Goal: Obtain resource: Download file/media

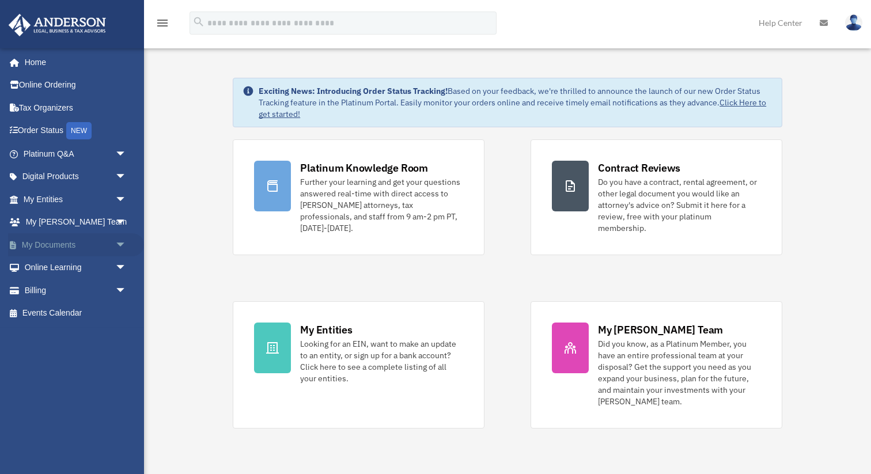
click at [50, 242] on link "My Documents arrow_drop_down" at bounding box center [76, 244] width 136 height 23
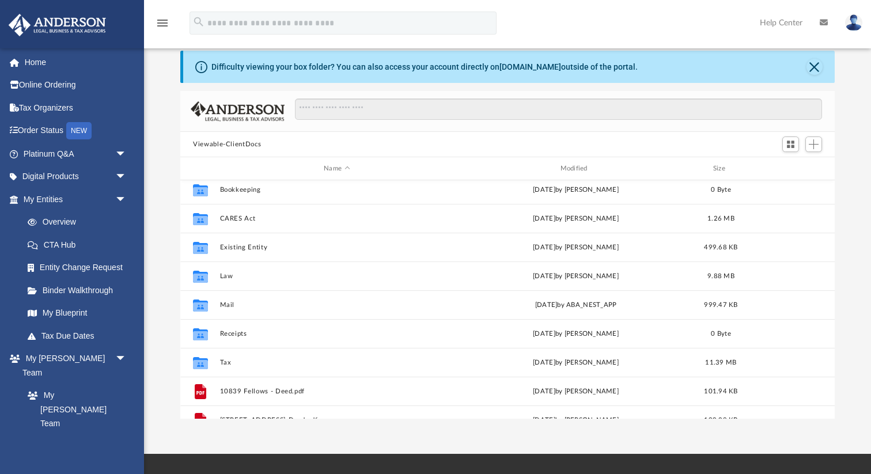
scroll to position [4, 0]
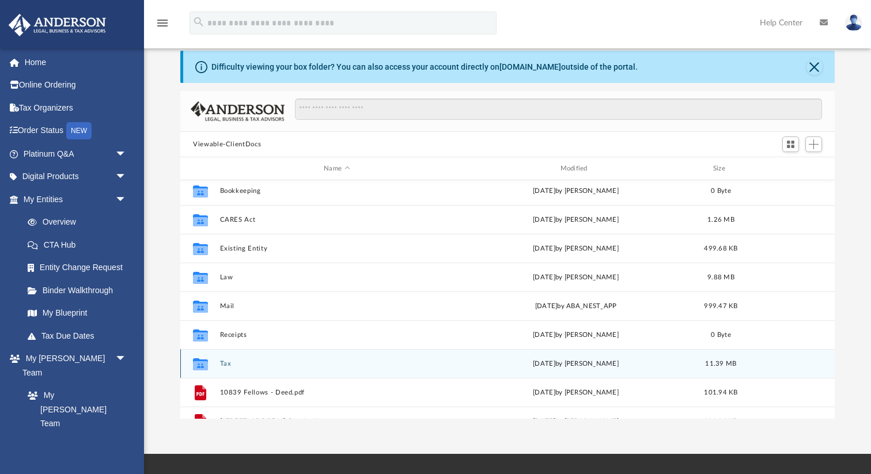
click at [199, 363] on icon "grid" at bounding box center [200, 364] width 15 height 12
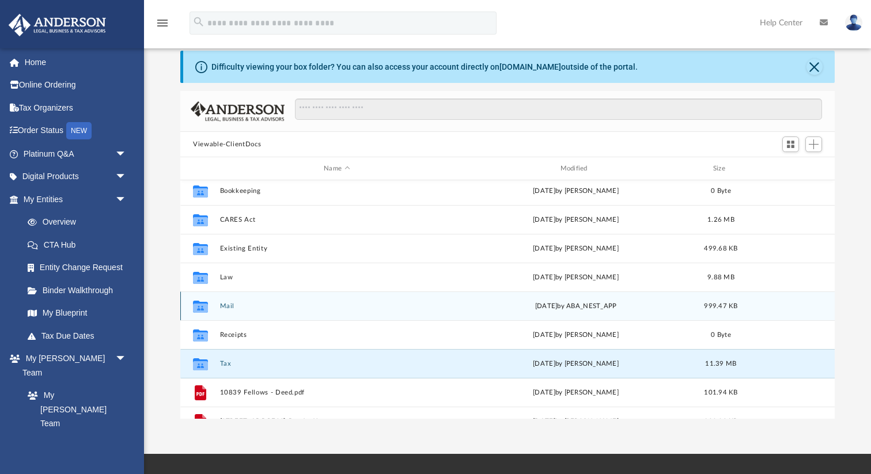
click at [207, 306] on icon "grid" at bounding box center [200, 307] width 15 height 9
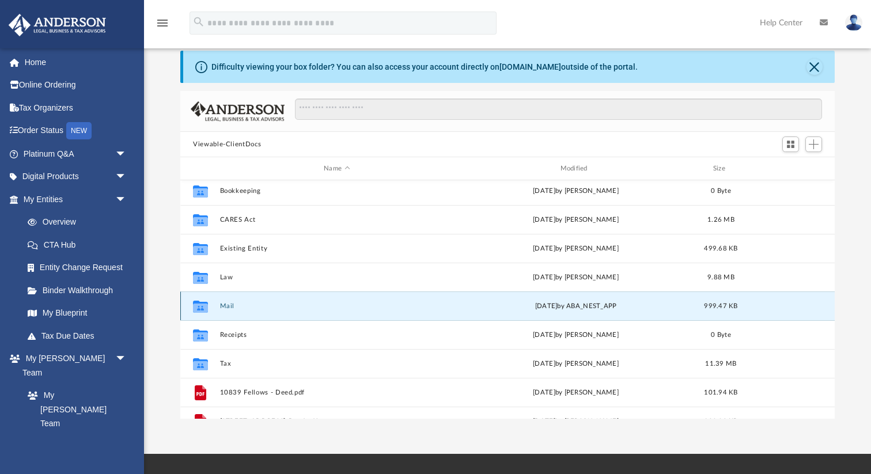
click at [207, 306] on icon "grid" at bounding box center [200, 307] width 15 height 9
click at [194, 307] on icon "grid" at bounding box center [200, 307] width 15 height 9
click at [203, 308] on icon "grid" at bounding box center [200, 306] width 15 height 12
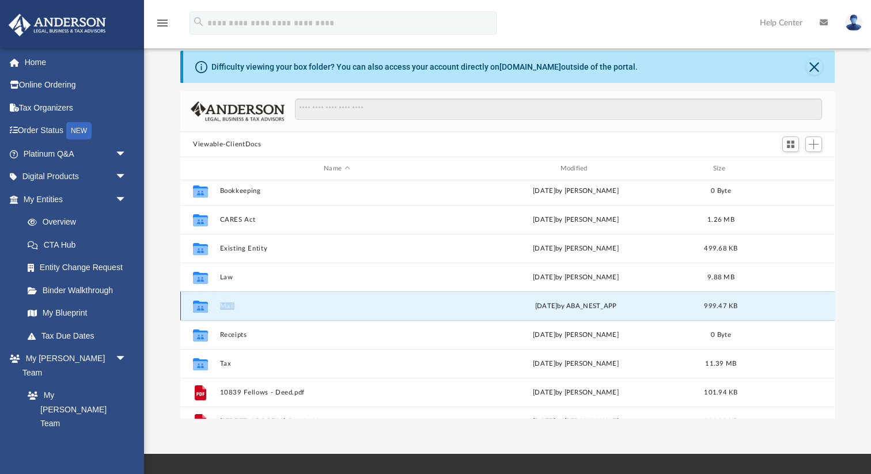
click at [203, 308] on icon "grid" at bounding box center [200, 306] width 15 height 12
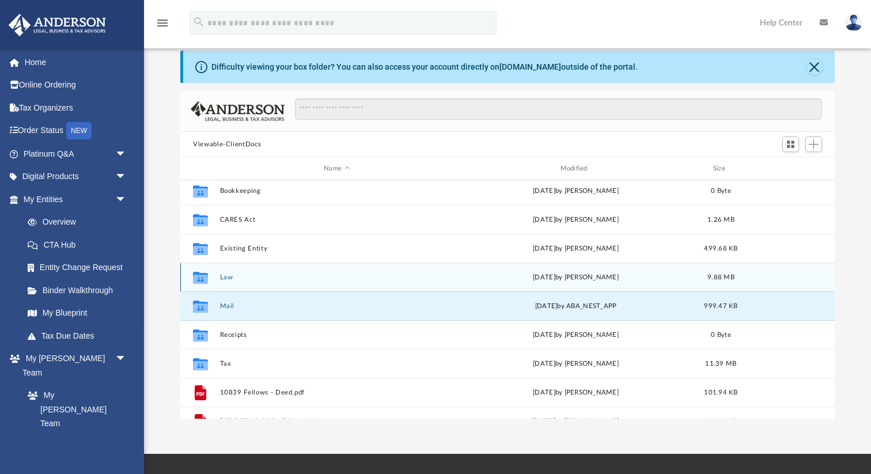
click at [199, 280] on icon "grid" at bounding box center [200, 277] width 15 height 12
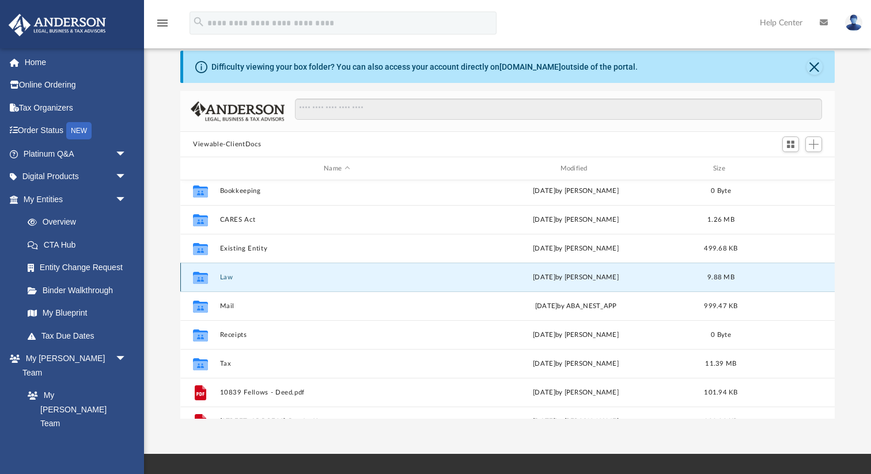
click at [199, 280] on icon "grid" at bounding box center [200, 277] width 15 height 12
click at [61, 222] on link "Overview" at bounding box center [80, 222] width 128 height 23
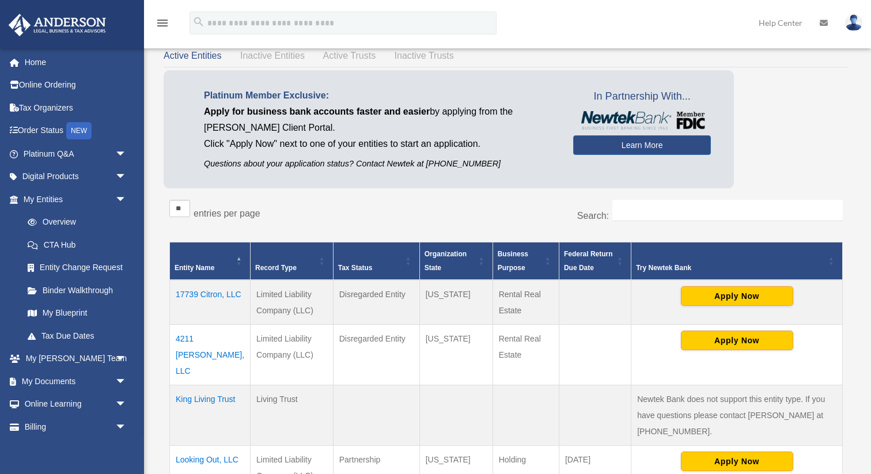
scroll to position [54, 0]
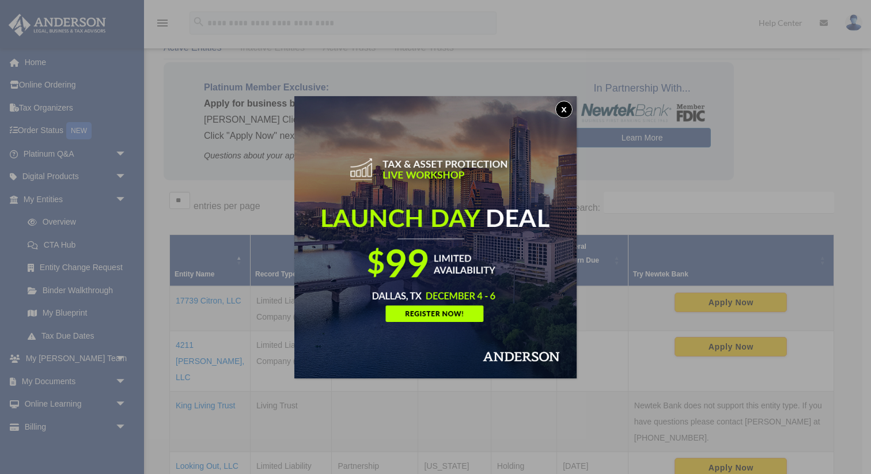
click at [562, 109] on button "x" at bounding box center [563, 109] width 17 height 17
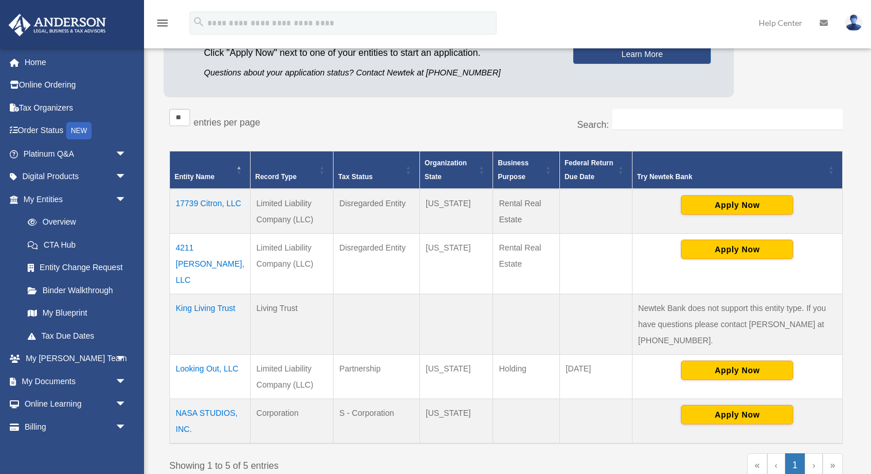
scroll to position [136, 0]
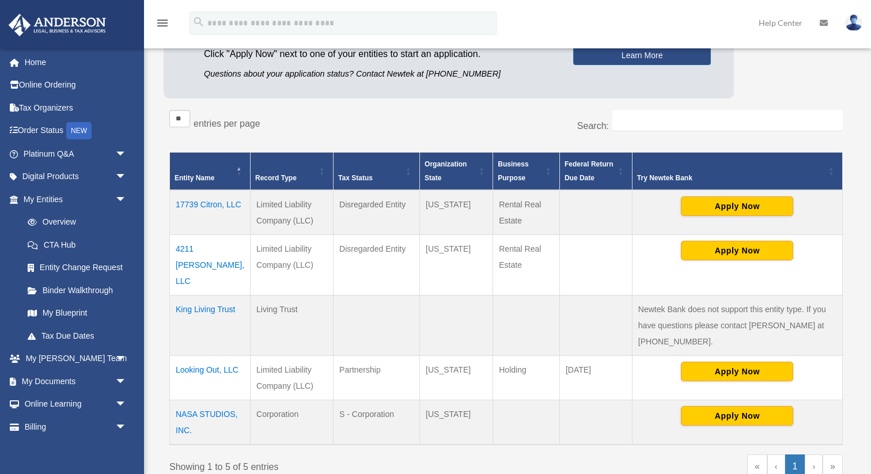
click at [186, 249] on td "4211 Naomi, LLC" at bounding box center [210, 265] width 81 height 60
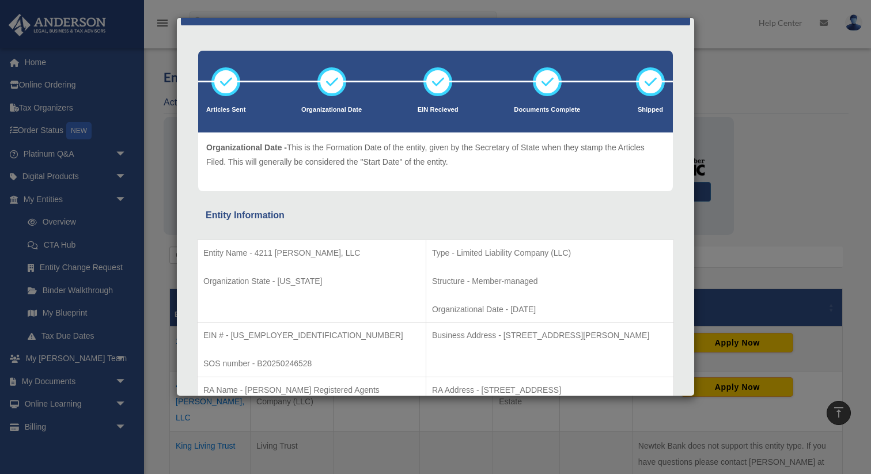
scroll to position [0, 0]
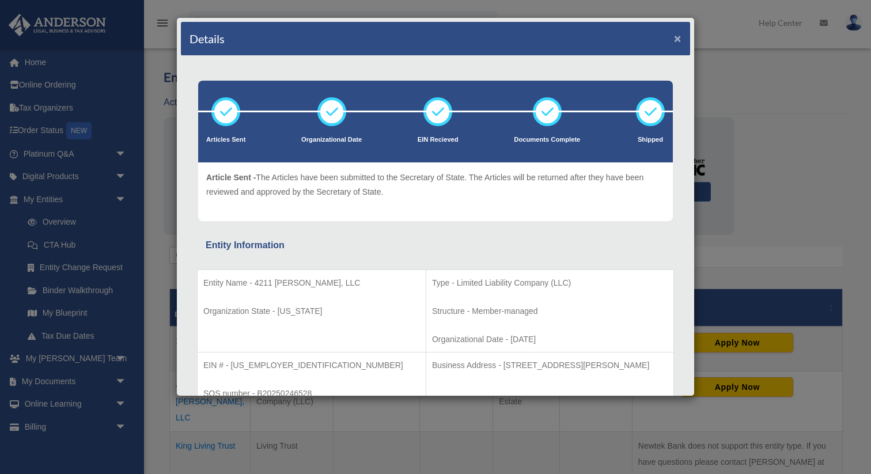
click at [679, 38] on button "×" at bounding box center [677, 38] width 7 height 12
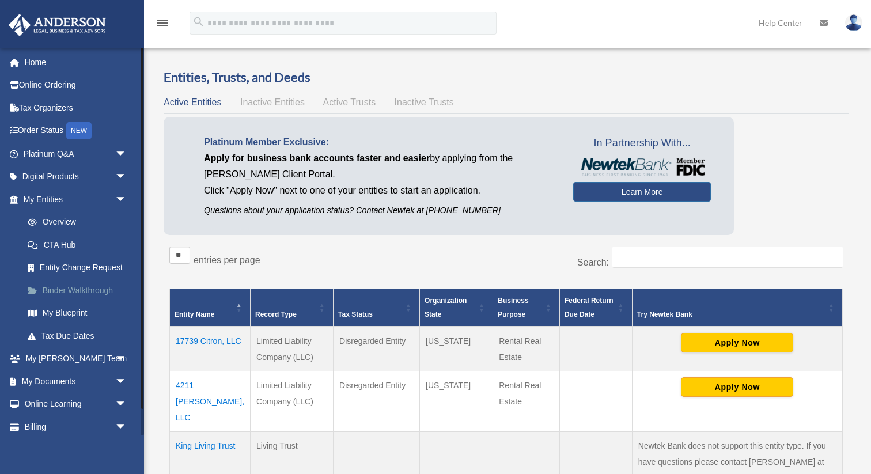
click at [35, 288] on span at bounding box center [38, 291] width 9 height 8
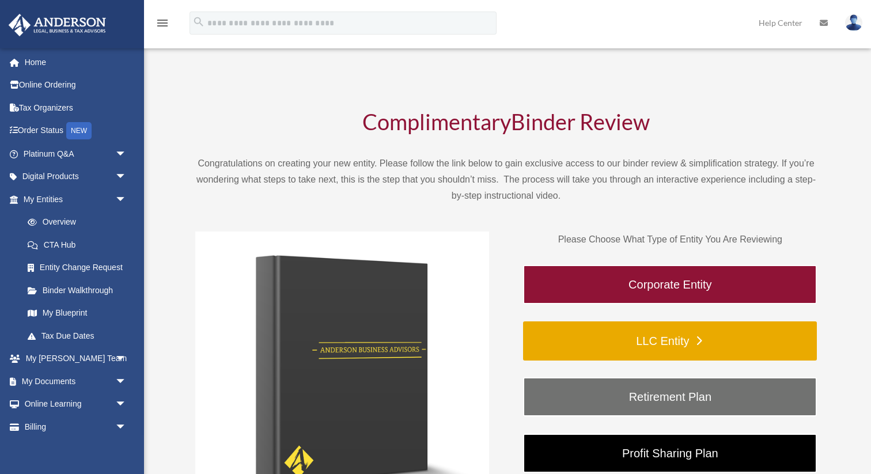
click at [681, 335] on link "LLC Entity" at bounding box center [670, 340] width 294 height 39
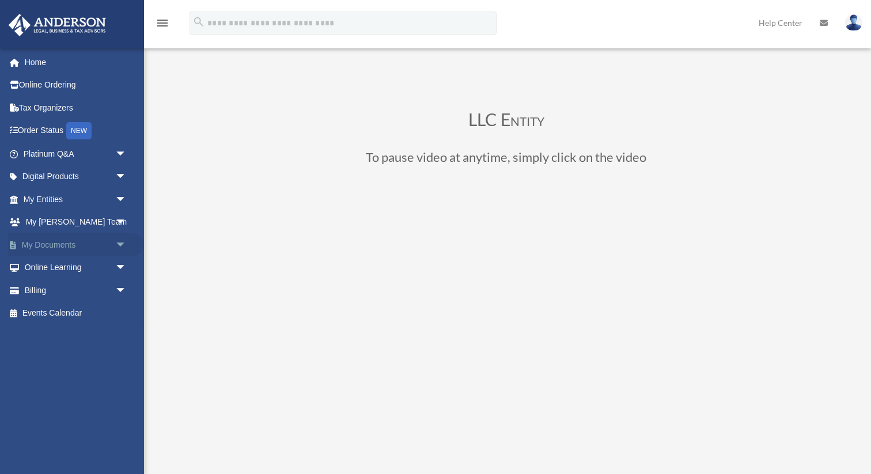
click at [41, 245] on link "My Documents arrow_drop_down" at bounding box center [76, 244] width 136 height 23
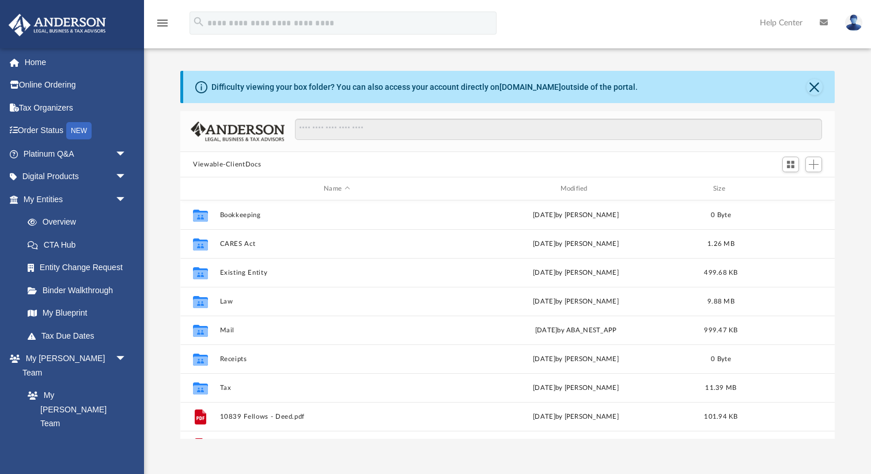
scroll to position [261, 654]
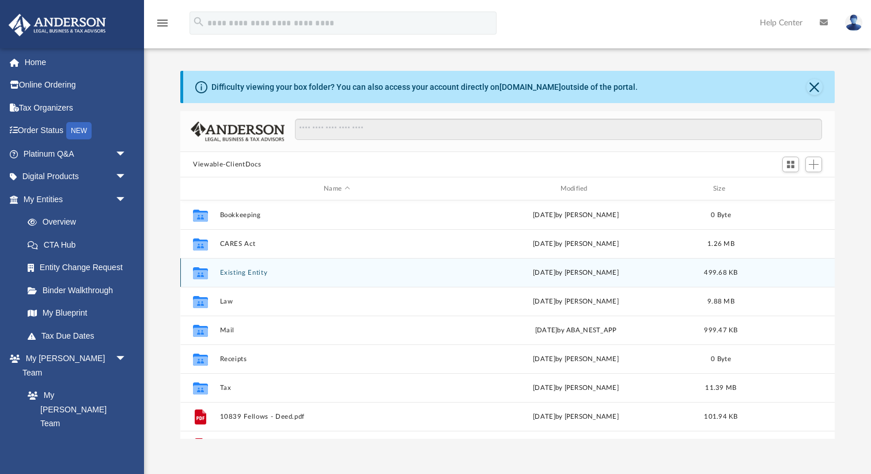
click at [202, 268] on icon "grid" at bounding box center [200, 273] width 15 height 12
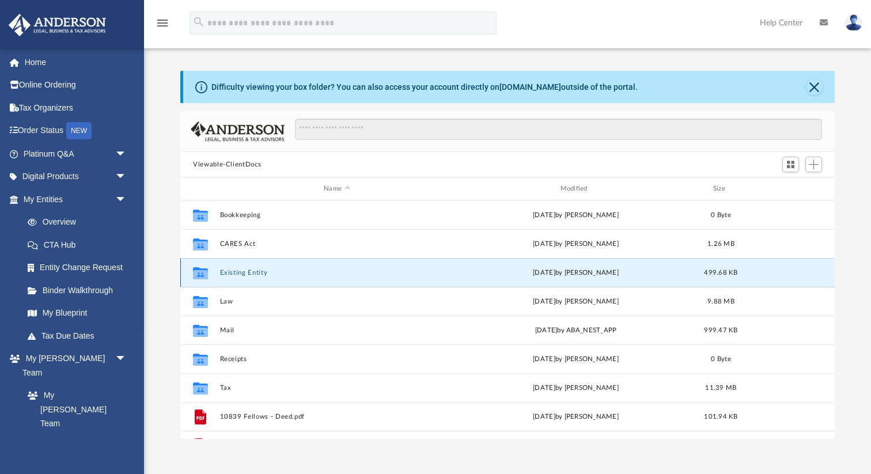
click at [187, 272] on div "Collaborated Folder" at bounding box center [200, 272] width 29 height 18
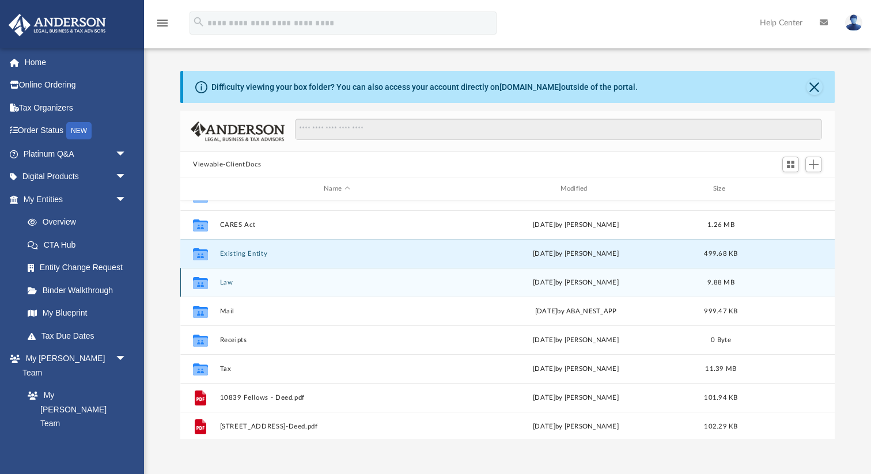
scroll to position [16, 0]
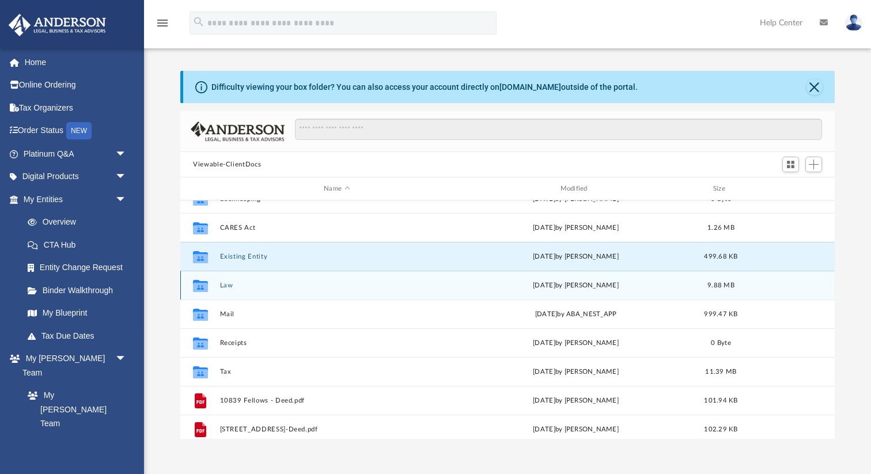
click at [227, 290] on div "Collaborated Folder Law Wed Sep 10 2025 by Lindsay Haggie 9.88 MB" at bounding box center [507, 285] width 654 height 29
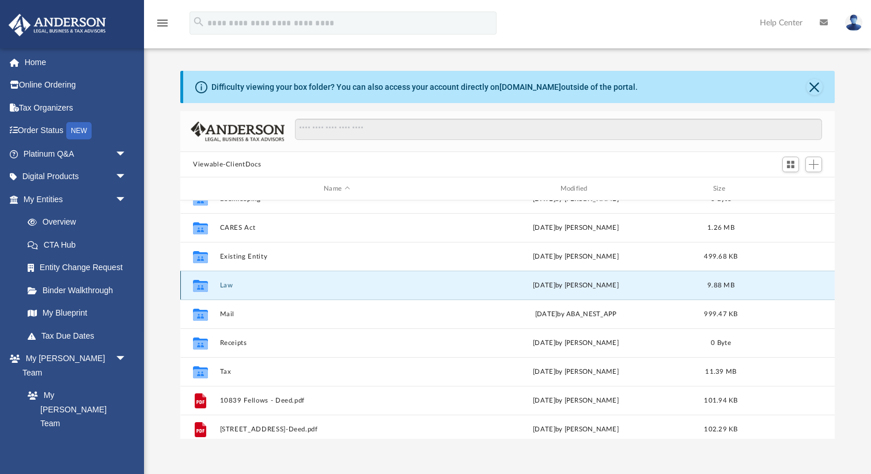
click at [227, 290] on div "Collaborated Folder Law Wed Sep 10 2025 by Lindsay Haggie 9.88 MB" at bounding box center [507, 285] width 654 height 29
click at [226, 285] on button "Law" at bounding box center [337, 285] width 234 height 7
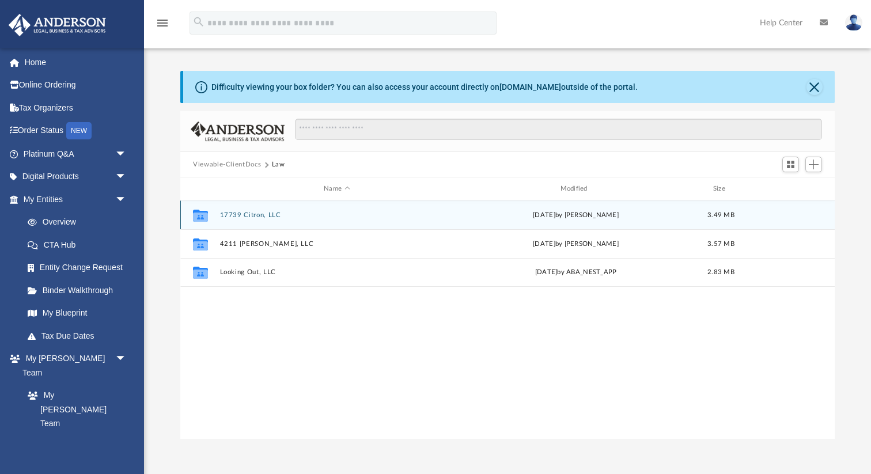
click at [231, 215] on button "17739 Citron, LLC" at bounding box center [337, 214] width 234 height 7
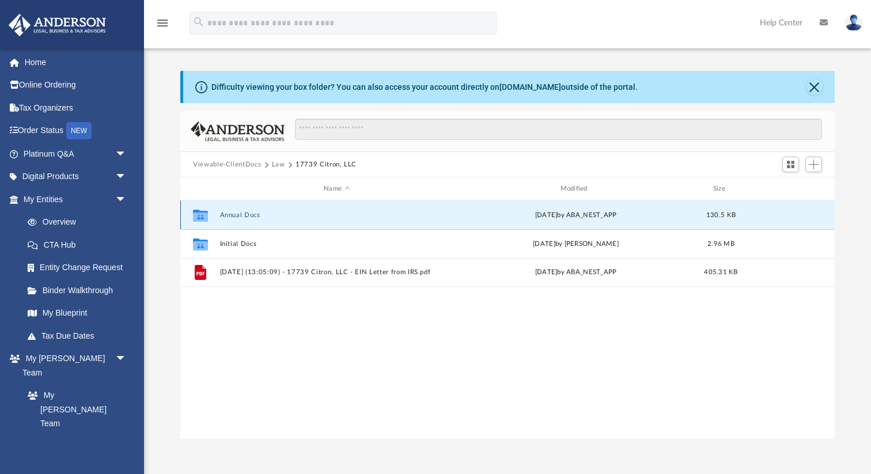
click at [237, 213] on button "Annual Docs" at bounding box center [337, 214] width 234 height 7
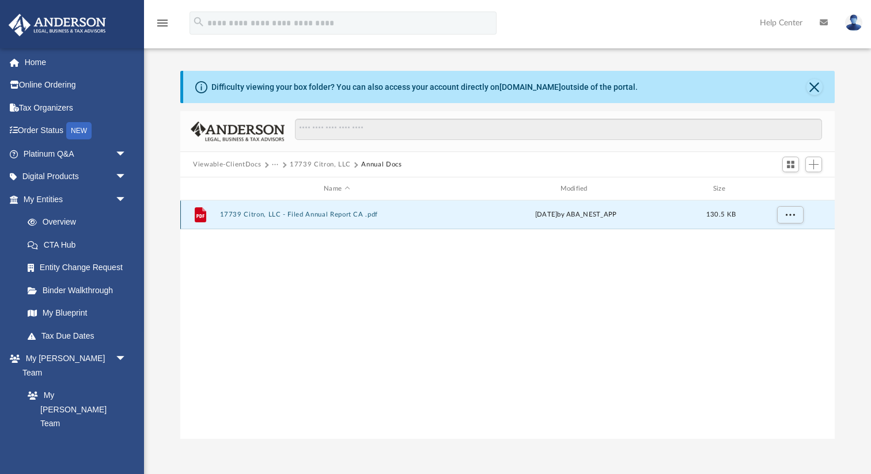
click at [314, 218] on button "17739 Citron, LLC - Filed Annual Report CA .pdf" at bounding box center [337, 214] width 234 height 7
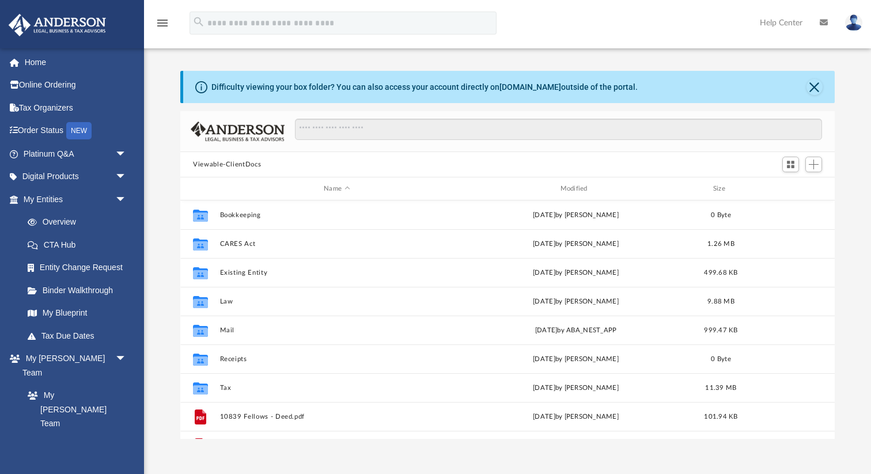
scroll to position [261, 654]
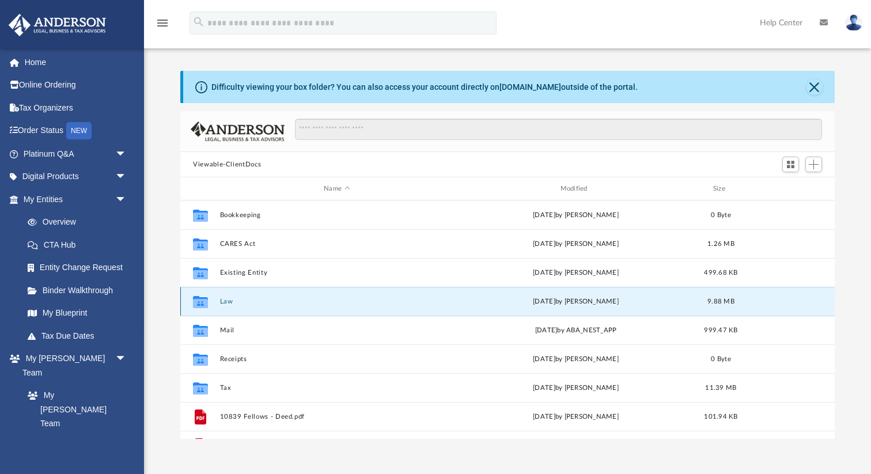
click at [228, 299] on button "Law" at bounding box center [337, 301] width 234 height 7
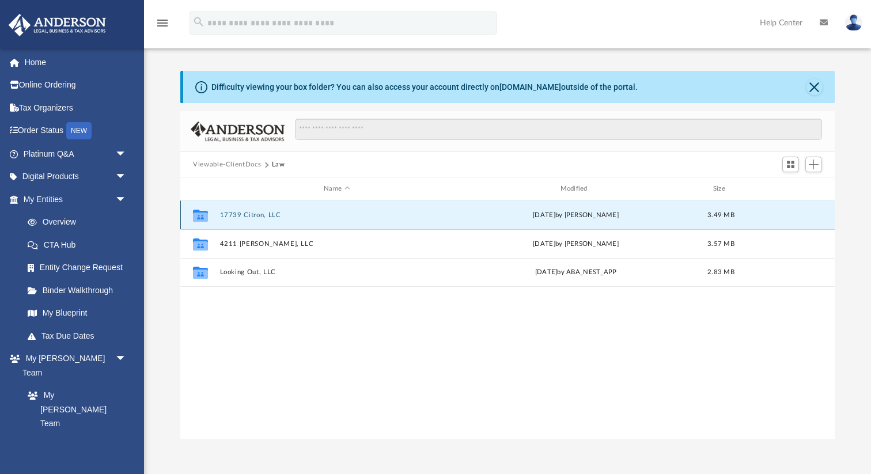
click at [233, 214] on button "17739 Citron, LLC" at bounding box center [337, 214] width 234 height 7
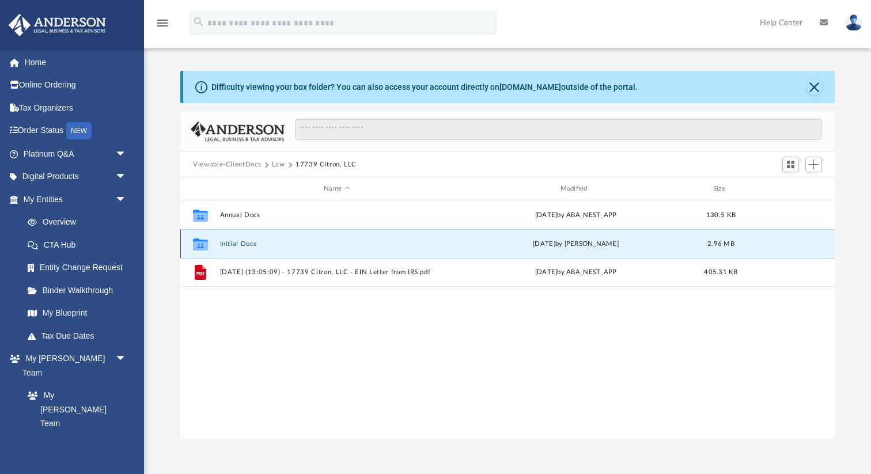
click at [227, 241] on button "Initial Docs" at bounding box center [337, 243] width 234 height 7
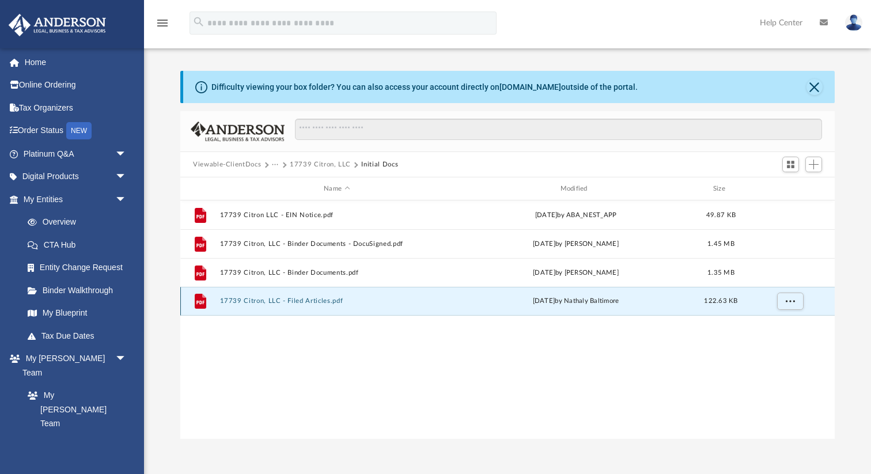
click at [296, 300] on button "17739 Citron, LLC - Filed Articles.pdf" at bounding box center [337, 300] width 234 height 7
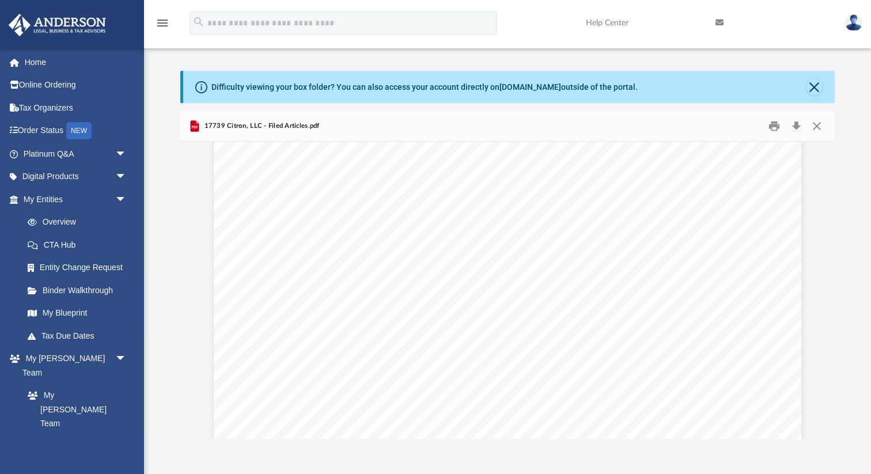
scroll to position [0, 0]
click at [775, 126] on button "Print" at bounding box center [774, 126] width 23 height 18
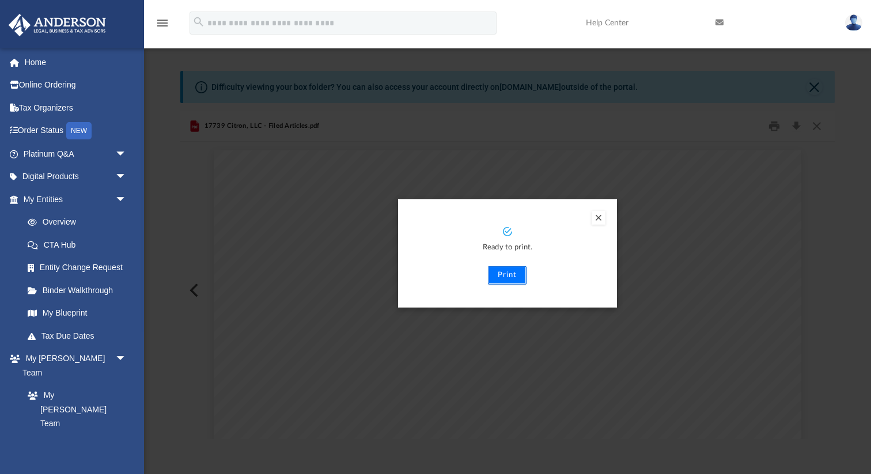
click at [507, 273] on button "Print" at bounding box center [507, 275] width 39 height 18
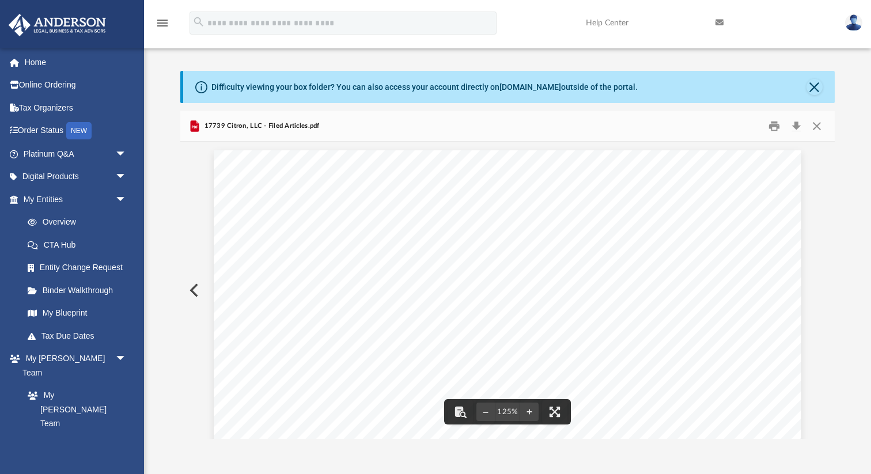
click at [189, 290] on button "Preview" at bounding box center [192, 290] width 25 height 32
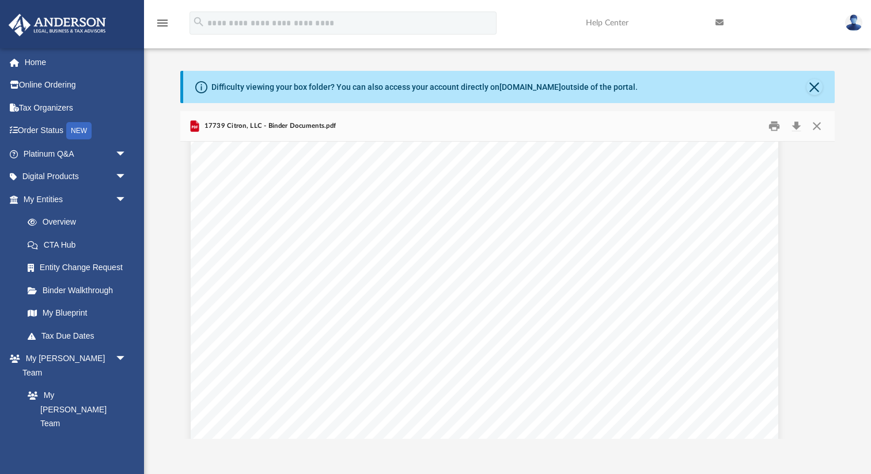
scroll to position [0, 23]
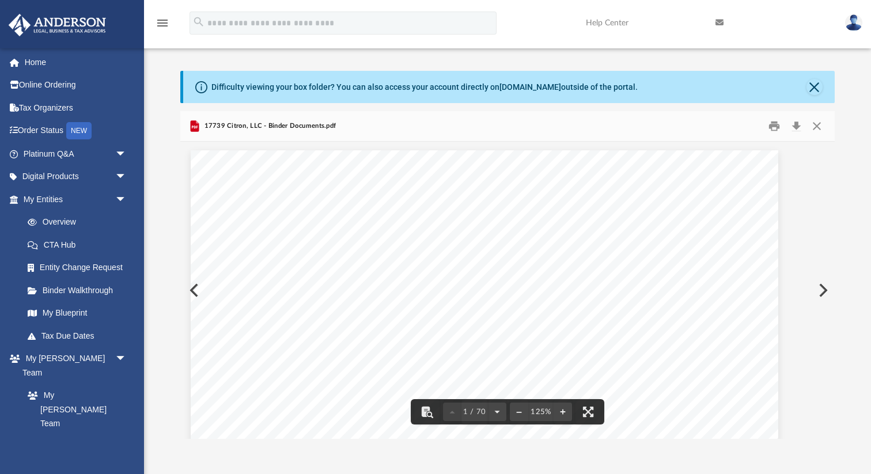
click at [190, 289] on button "Preview" at bounding box center [192, 290] width 25 height 32
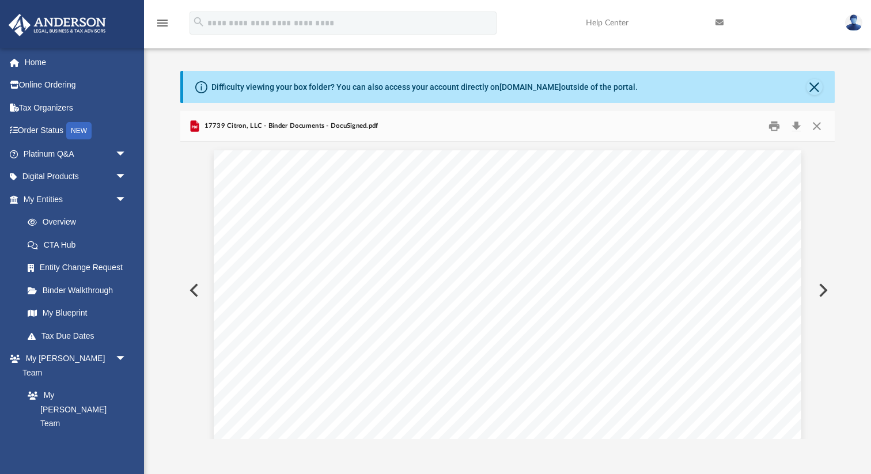
click at [190, 289] on button "Preview" at bounding box center [192, 290] width 25 height 32
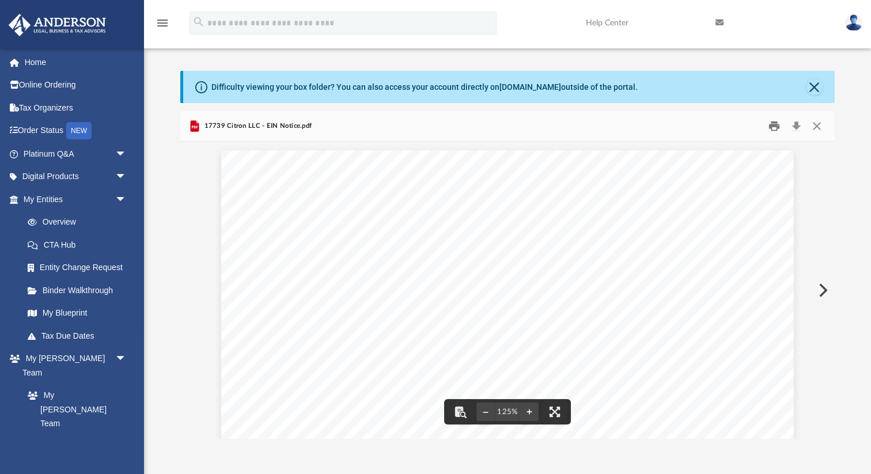
click at [776, 127] on button "Print" at bounding box center [774, 126] width 23 height 18
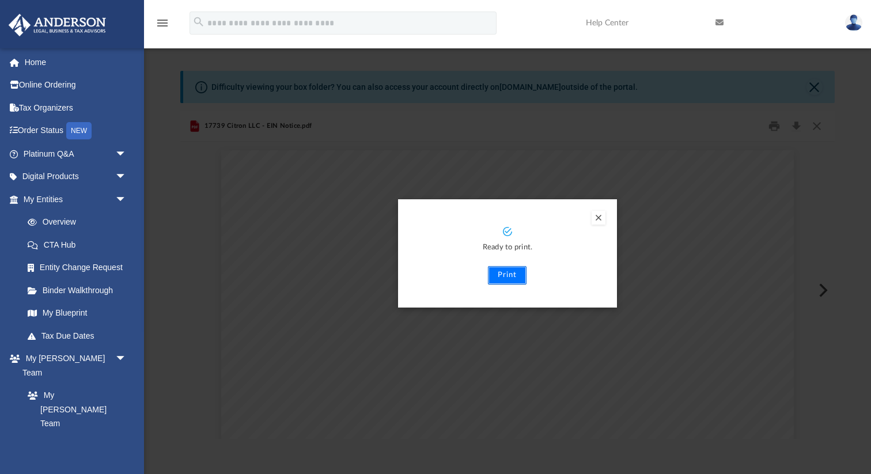
click at [510, 270] on button "Print" at bounding box center [507, 275] width 39 height 18
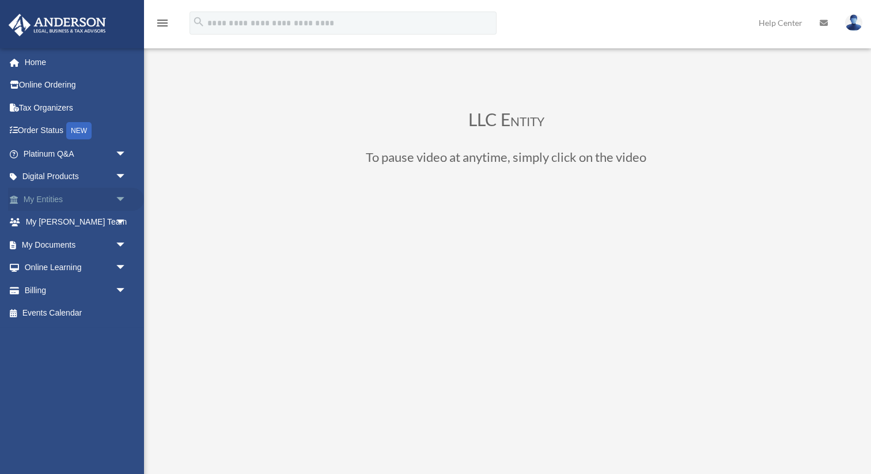
click at [48, 202] on link "My Entities arrow_drop_down" at bounding box center [76, 199] width 136 height 23
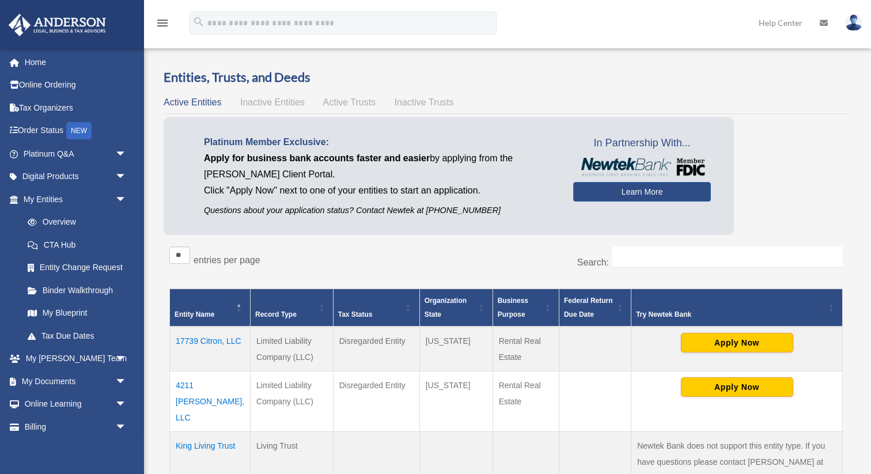
click at [203, 386] on td "4211 [PERSON_NAME], LLC" at bounding box center [210, 401] width 81 height 60
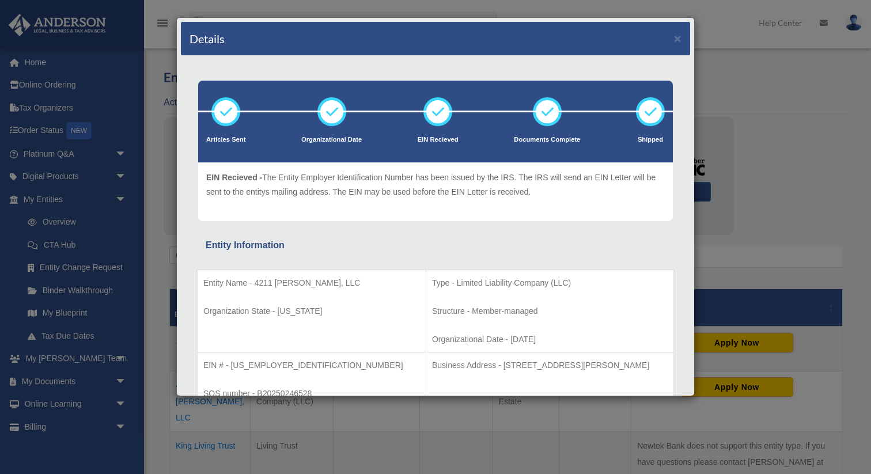
click at [460, 405] on div "Details × Articles Sent Organizational Date" at bounding box center [435, 237] width 871 height 474
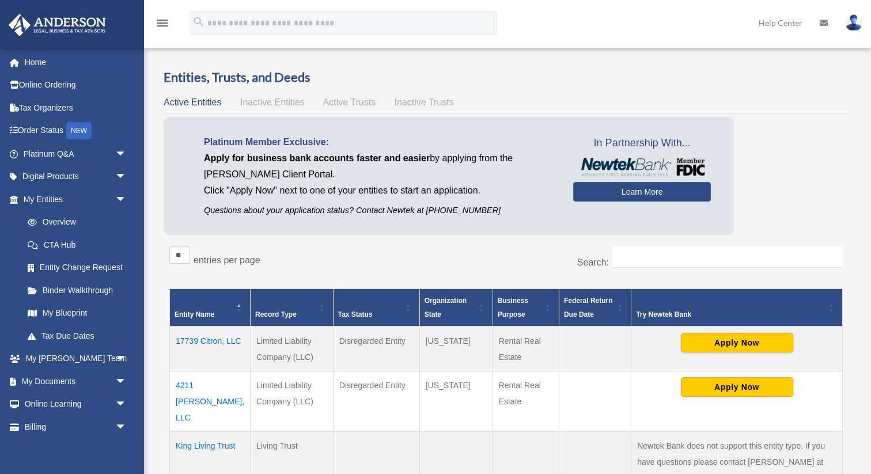
click at [189, 396] on td "4211 [PERSON_NAME], LLC" at bounding box center [210, 401] width 81 height 60
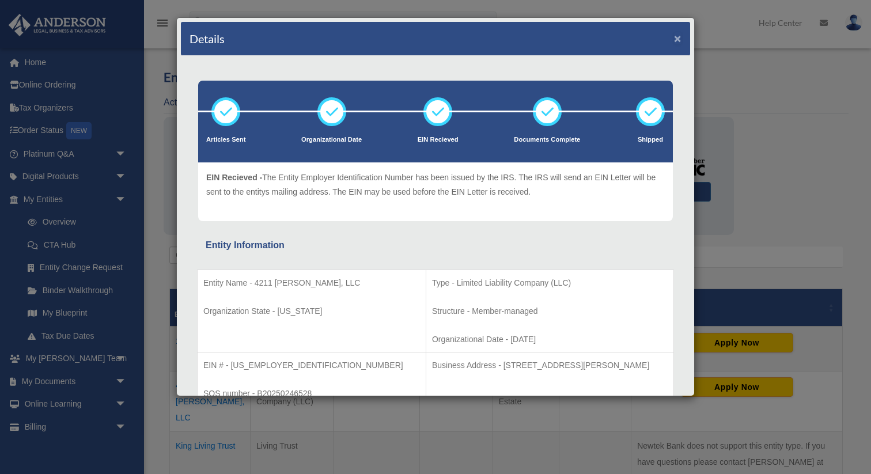
click at [679, 39] on button "×" at bounding box center [677, 38] width 7 height 12
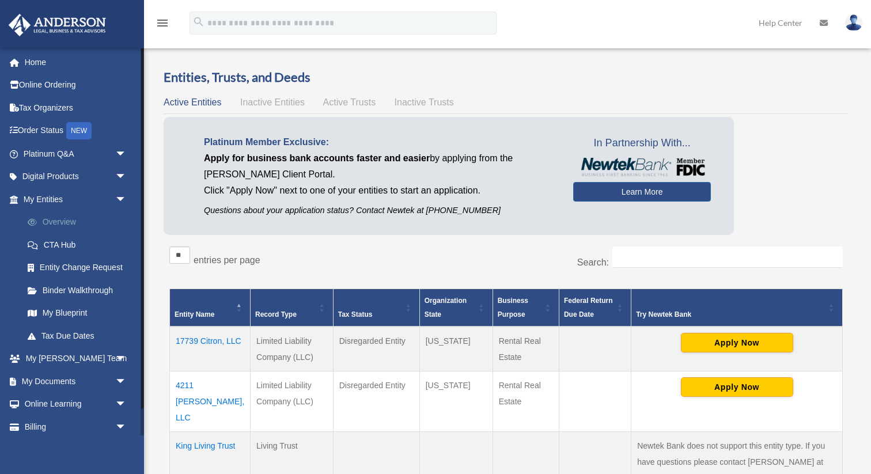
click at [55, 221] on link "Overview" at bounding box center [80, 222] width 128 height 23
click at [52, 198] on link "My Entities arrow_drop_down" at bounding box center [76, 199] width 136 height 23
click at [49, 380] on link "My Documents arrow_drop_down" at bounding box center [76, 381] width 136 height 23
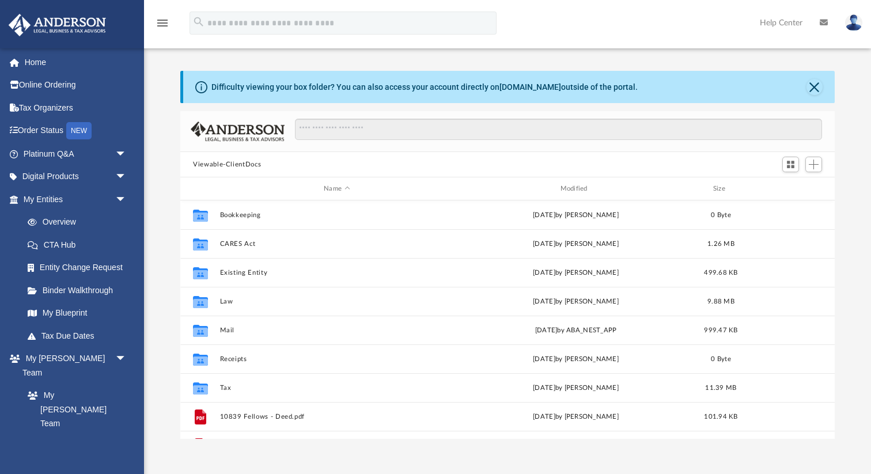
scroll to position [261, 654]
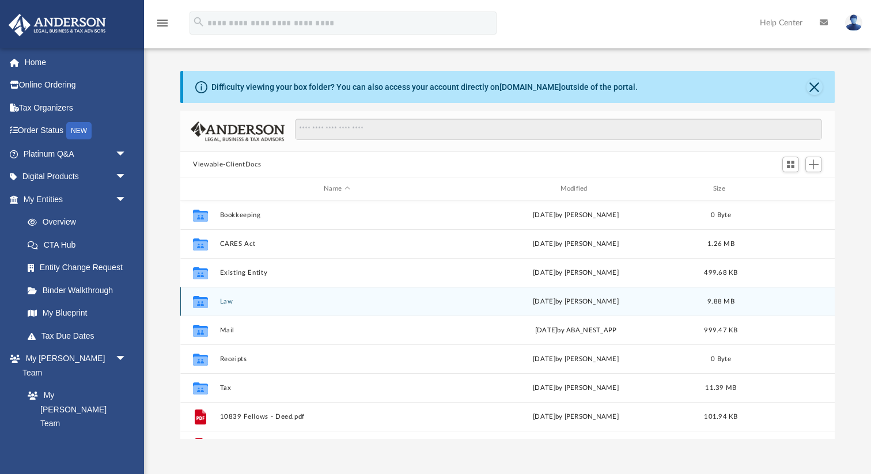
click at [204, 301] on icon "grid" at bounding box center [200, 302] width 15 height 9
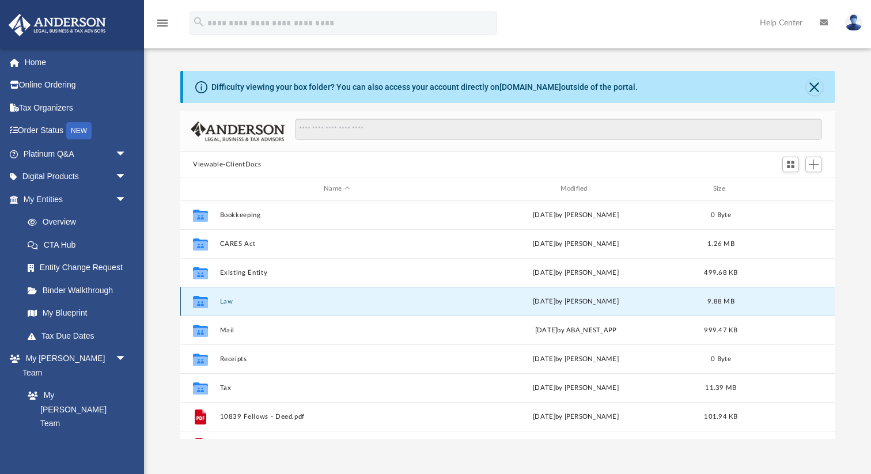
click at [232, 304] on button "Law" at bounding box center [337, 301] width 234 height 7
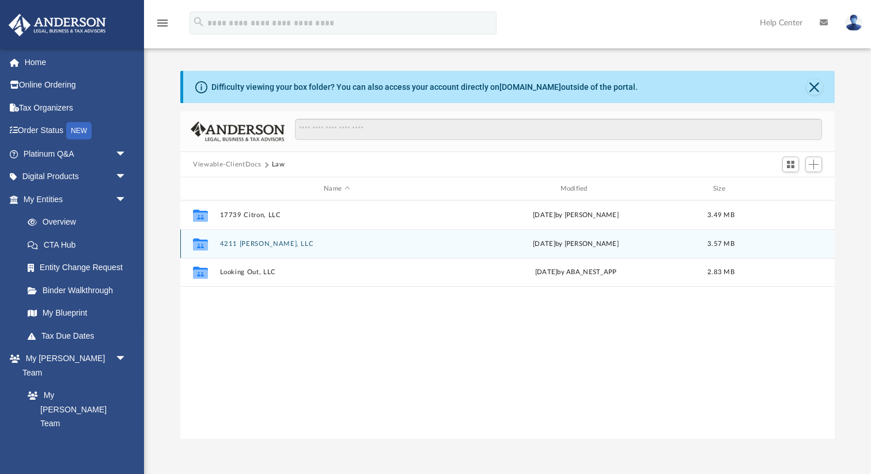
click at [234, 241] on button "4211 [PERSON_NAME], LLC" at bounding box center [337, 243] width 234 height 7
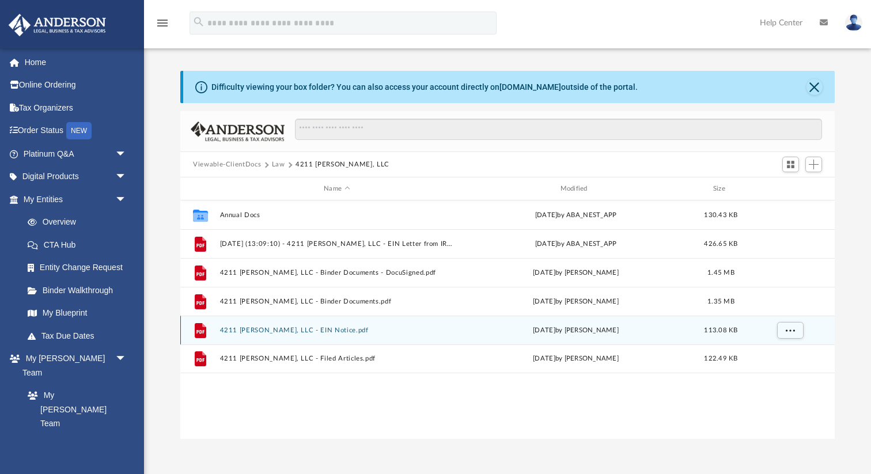
click at [233, 331] on button "4211 [PERSON_NAME], LLC - EIN Notice.pdf" at bounding box center [337, 330] width 234 height 7
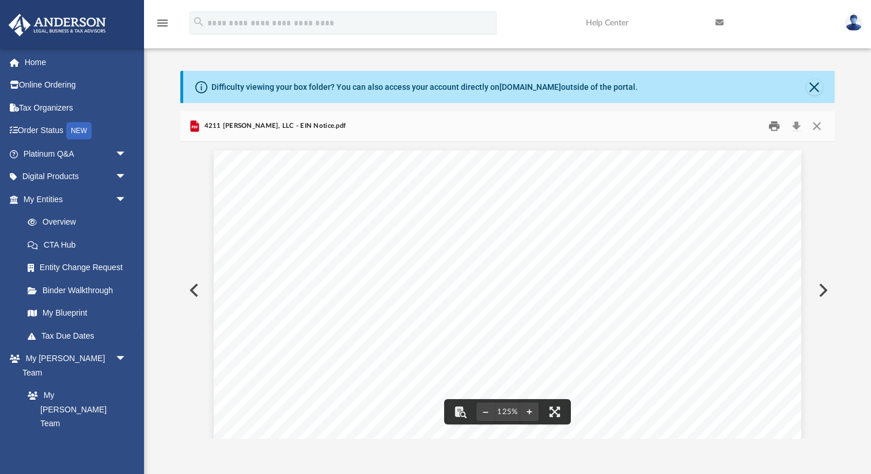
click at [775, 126] on button "Print" at bounding box center [774, 126] width 23 height 18
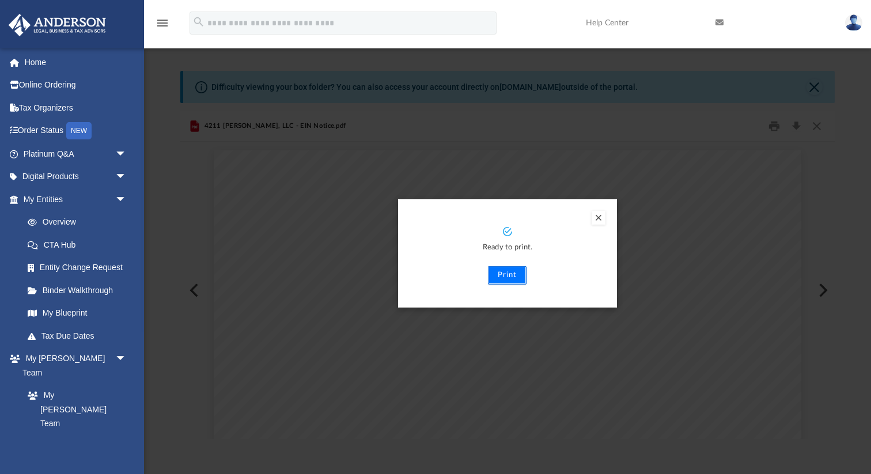
click at [504, 275] on button "Print" at bounding box center [507, 275] width 39 height 18
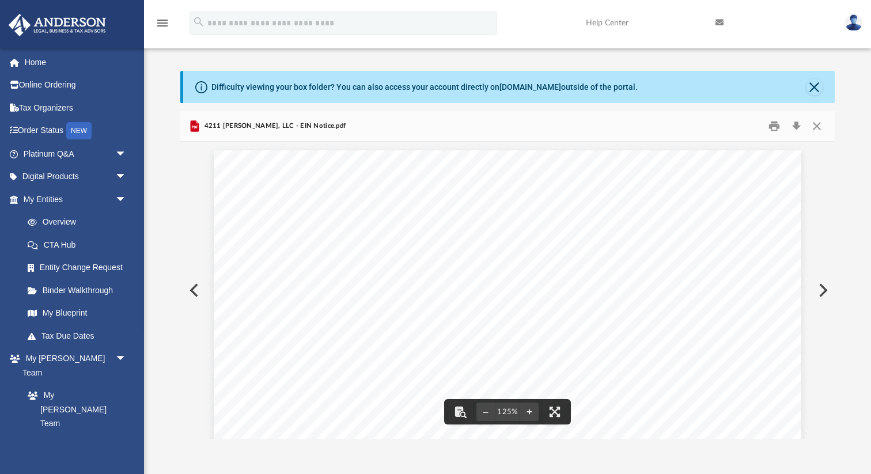
click at [200, 286] on button "Preview" at bounding box center [192, 290] width 25 height 32
click at [192, 288] on button "Preview" at bounding box center [192, 290] width 25 height 32
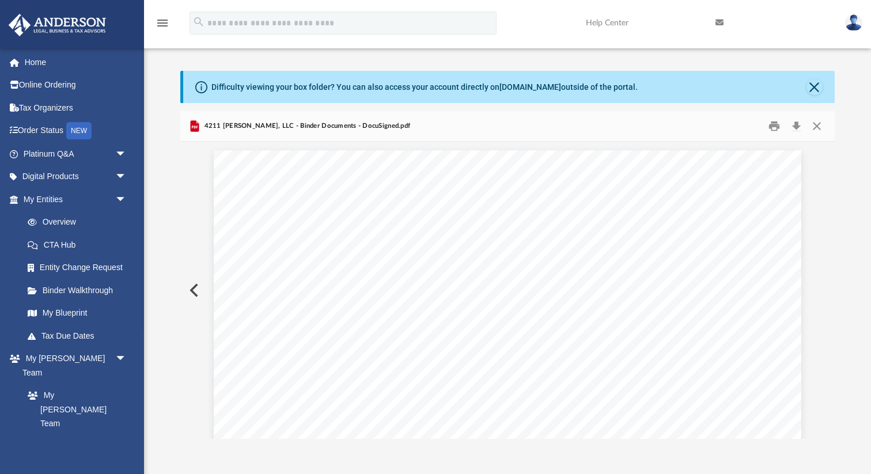
click at [192, 288] on button "Preview" at bounding box center [192, 290] width 25 height 32
click at [825, 288] on button "Preview" at bounding box center [821, 290] width 25 height 32
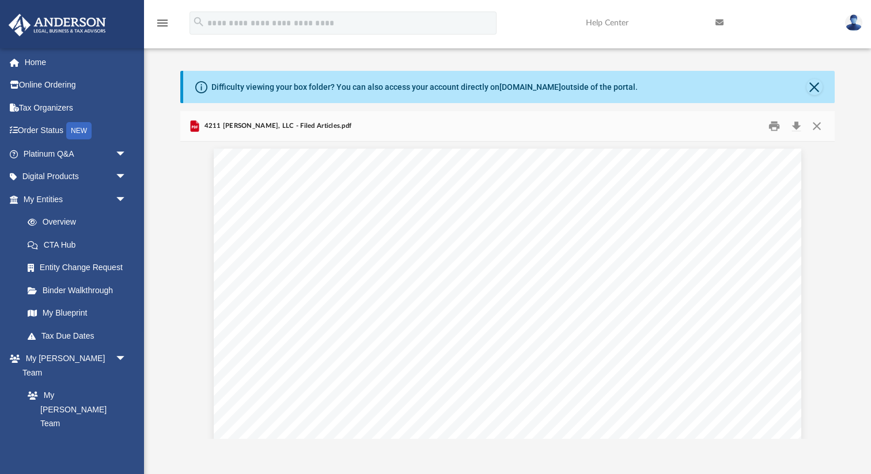
scroll to position [0, 0]
click at [775, 127] on button "Print" at bounding box center [774, 126] width 23 height 18
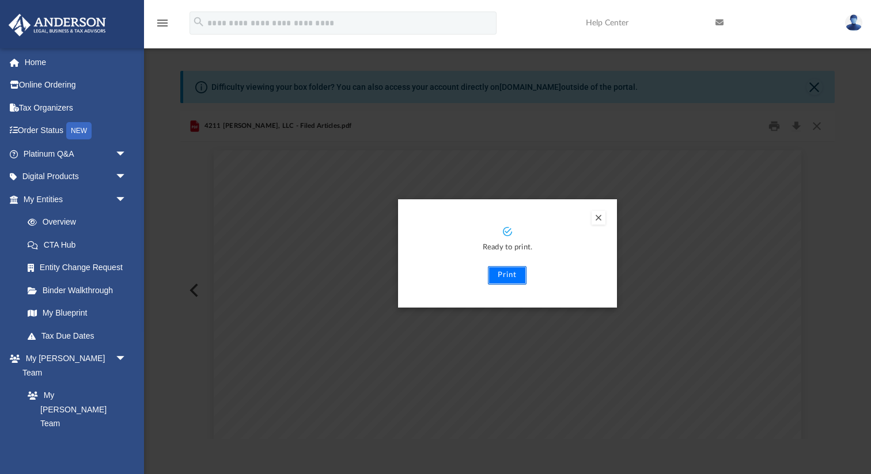
click at [503, 273] on button "Print" at bounding box center [507, 275] width 39 height 18
